Goal: Navigation & Orientation: Find specific page/section

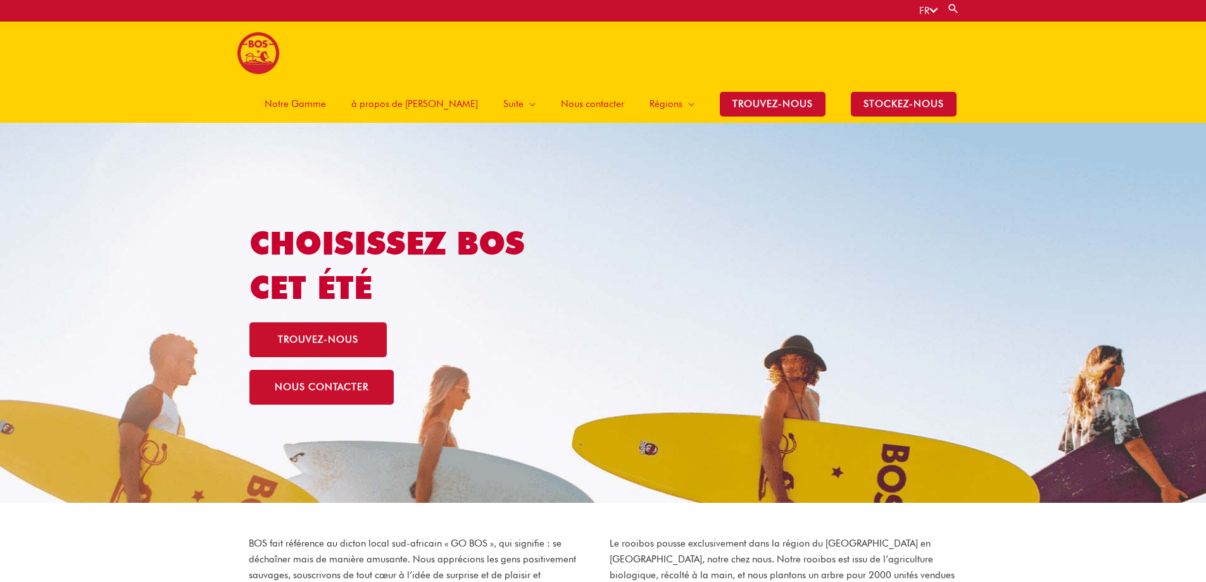
click at [326, 85] on span "Notre Gamme" at bounding box center [295, 104] width 61 height 38
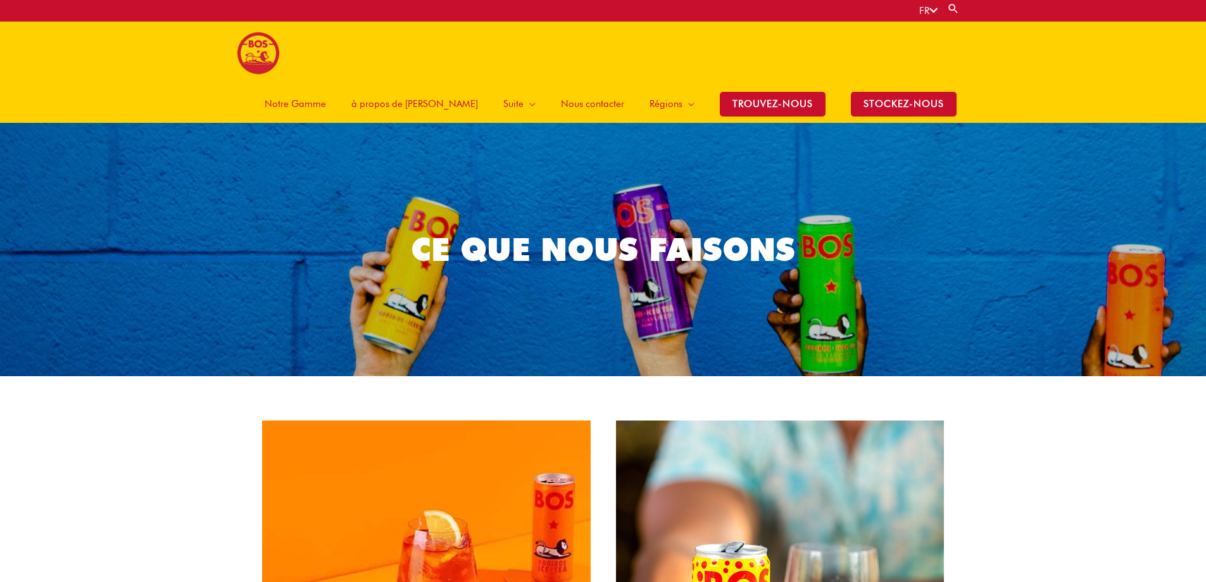
click at [414, 85] on span "à propos de [PERSON_NAME]" at bounding box center [414, 104] width 127 height 38
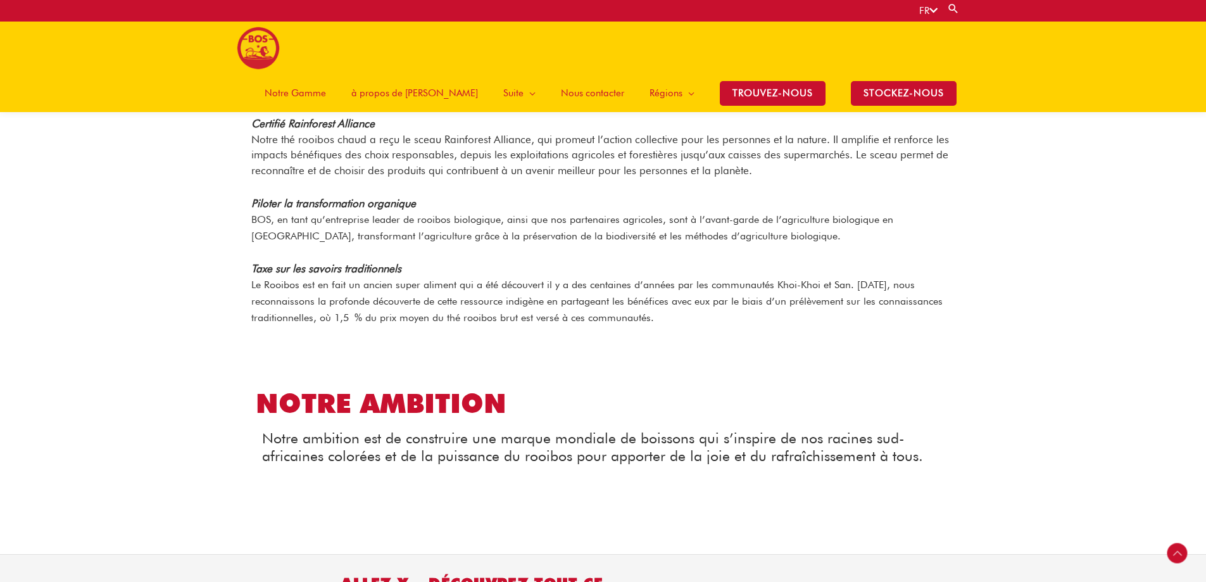
scroll to position [1450, 0]
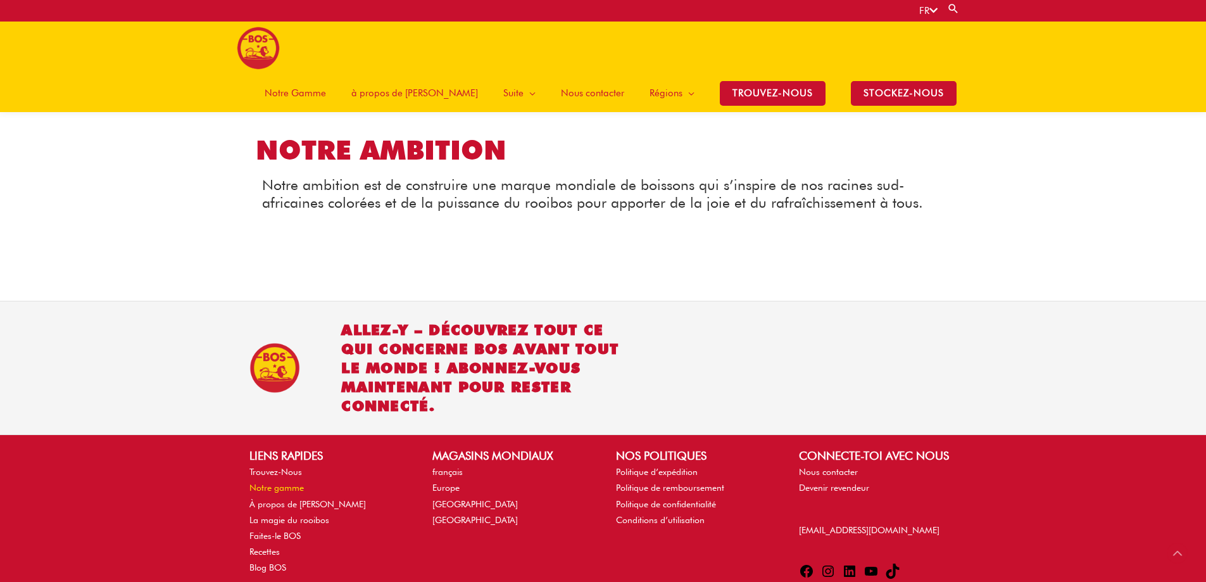
click at [283, 484] on link "Notre gamme" at bounding box center [276, 487] width 54 height 10
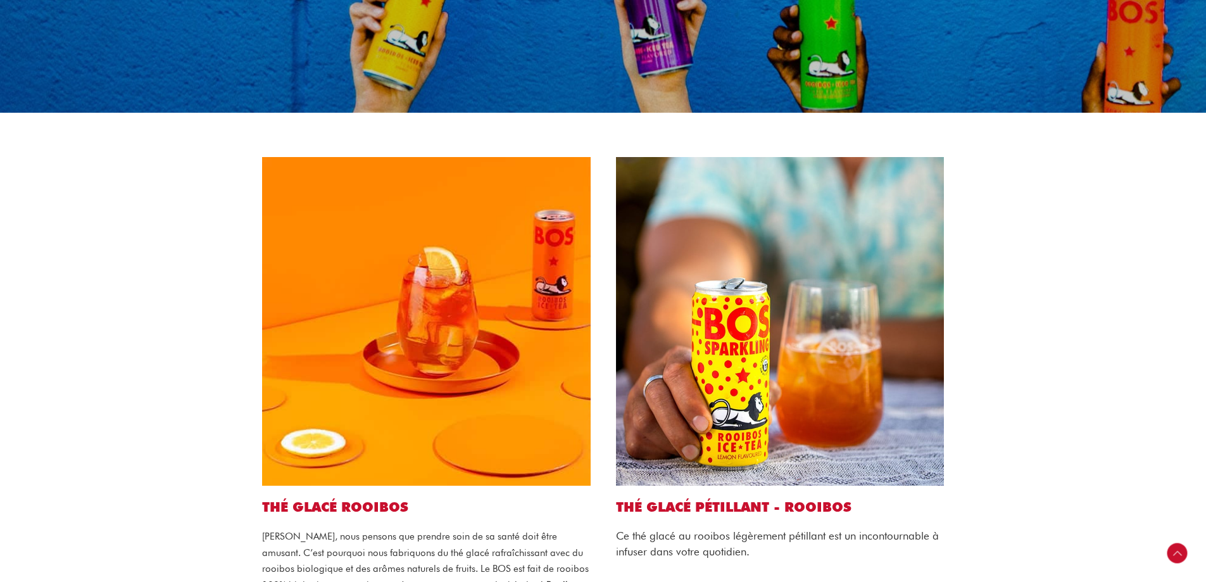
scroll to position [380, 0]
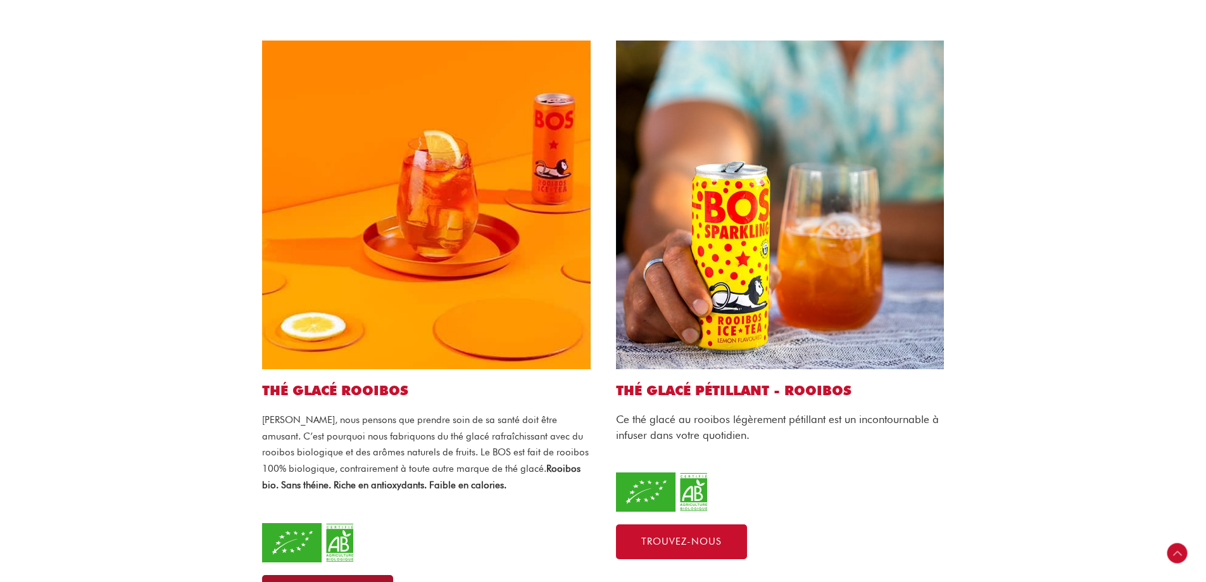
click at [348, 581] on span "Trouvez-nous" at bounding box center [327, 592] width 80 height 9
click at [717, 537] on span "Trouvez-nous" at bounding box center [681, 541] width 80 height 9
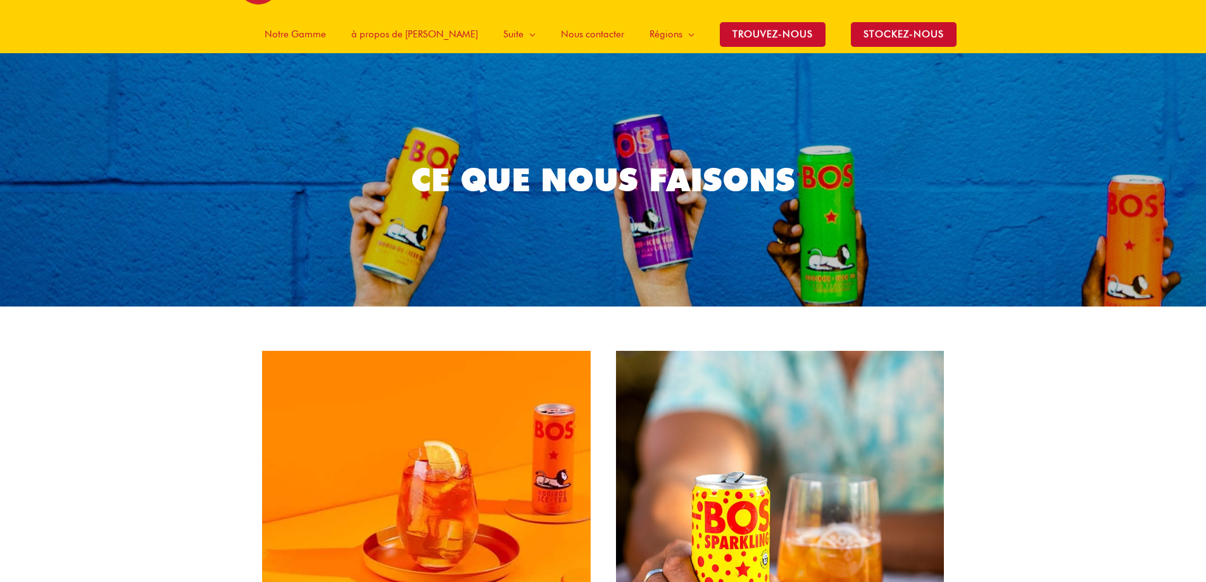
scroll to position [0, 0]
